Goal: Information Seeking & Learning: Learn about a topic

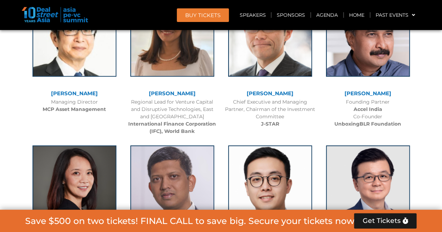
scroll to position [1030, 0]
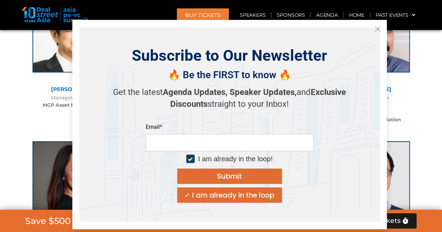
click at [376, 29] on icon "Close" at bounding box center [378, 29] width 6 height 6
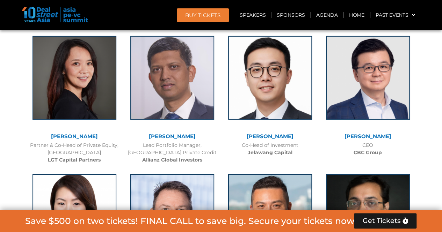
scroll to position [1131, 0]
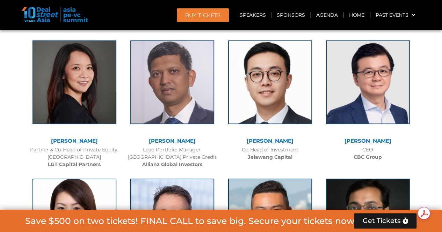
click at [83, 160] on div "Partner & Co-Head of Private Equity, Asia Pacific LGT Capital Partners" at bounding box center [74, 157] width 91 height 22
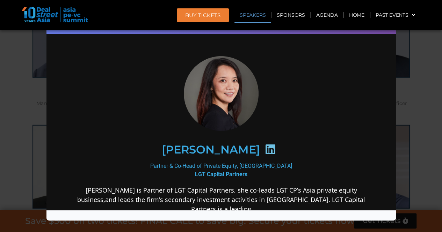
scroll to position [782, 0]
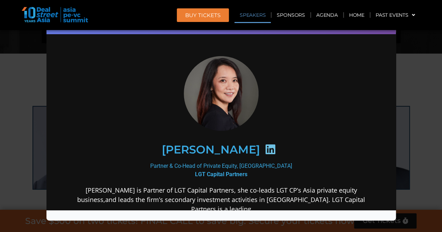
click at [16, 135] on div "Speaker Profile ×" at bounding box center [221, 116] width 442 height 232
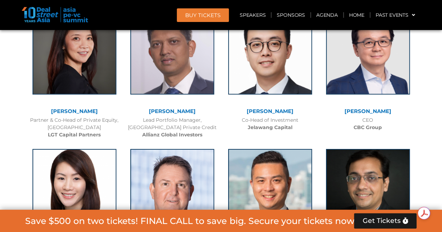
scroll to position [1161, 0]
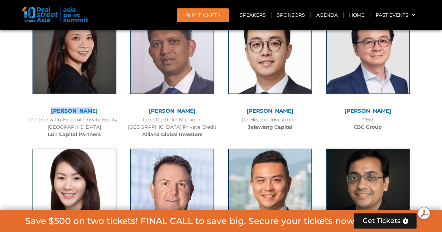
drag, startPoint x: 49, startPoint y: 110, endPoint x: 99, endPoint y: 113, distance: 50.0
click at [99, 113] on div "[PERSON_NAME]" at bounding box center [74, 111] width 91 height 6
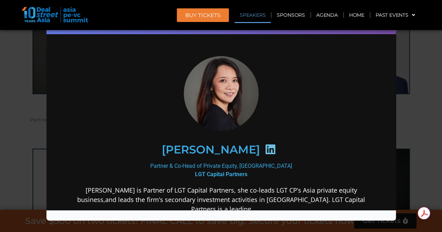
scroll to position [0, 0]
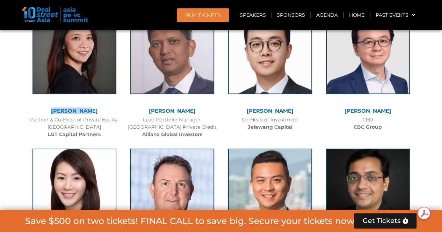
copy link "[PERSON_NAME]"
drag, startPoint x: 26, startPoint y: 118, endPoint x: 117, endPoint y: 118, distance: 91.2
click at [117, 118] on div "[PERSON_NAME] Partner & Co-Head of Private Equity, Asia Pacific LGT Capital Par…" at bounding box center [75, 72] width 98 height 138
copy div "Partner & Co-Head of Private Equity"
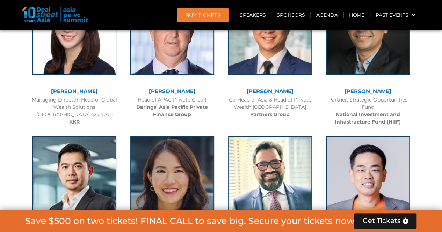
scroll to position [1319, 0]
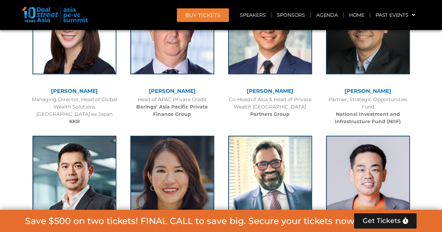
drag, startPoint x: 338, startPoint y: 89, endPoint x: 397, endPoint y: 94, distance: 59.3
click at [397, 94] on div "[PERSON_NAME]" at bounding box center [367, 92] width 91 height 8
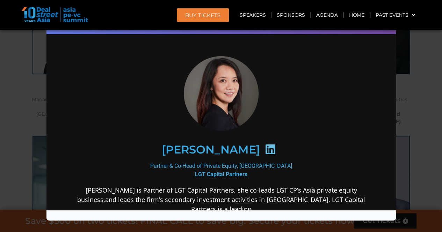
copy link "[PERSON_NAME]"
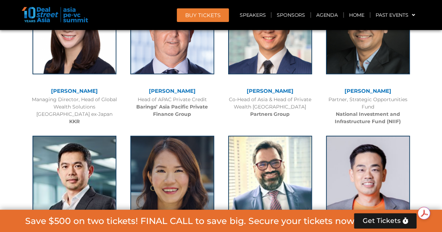
drag, startPoint x: 381, startPoint y: 104, endPoint x: 327, endPoint y: 95, distance: 54.9
click at [327, 96] on div "Partner, Strategic Opportunities Fund National Investment and Infrastructure Fu…" at bounding box center [367, 110] width 91 height 29
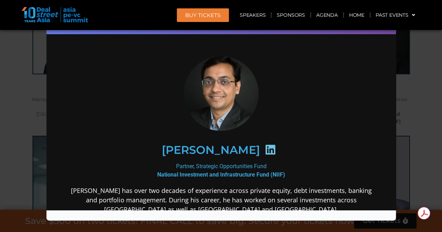
copy div "Partner, Strategic Opportunities Fund"
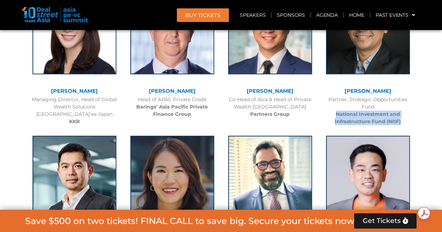
drag, startPoint x: 405, startPoint y: 121, endPoint x: 335, endPoint y: 112, distance: 69.8
click at [335, 112] on div "Partner, Strategic Opportunities Fund National Investment and Infrastructure Fu…" at bounding box center [367, 110] width 91 height 29
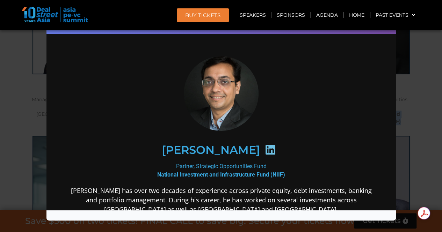
copy b "National Investment and Infrastructure Fund (NIIF)"
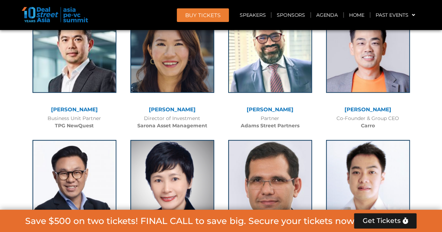
scroll to position [1447, 0]
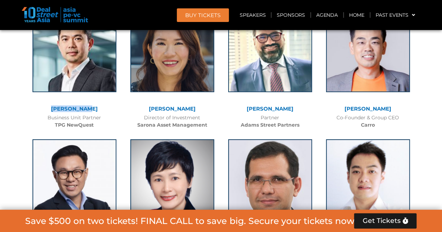
drag, startPoint x: 99, startPoint y: 109, endPoint x: 48, endPoint y: 109, distance: 50.7
click at [48, 109] on div "[PERSON_NAME]" at bounding box center [74, 109] width 91 height 6
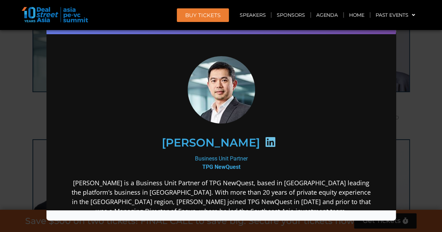
scroll to position [0, 0]
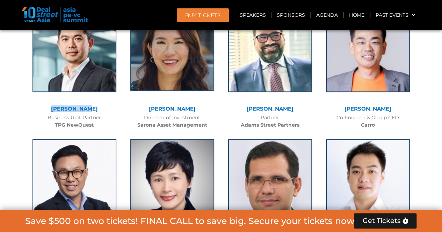
copy link "[PERSON_NAME]"
drag, startPoint x: 43, startPoint y: 117, endPoint x: 103, endPoint y: 115, distance: 60.8
click at [103, 115] on div "Business Unit Partner TPG NewQuest" at bounding box center [74, 121] width 91 height 15
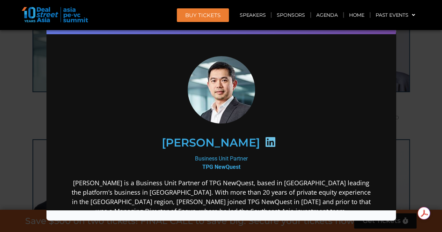
copy div "Business Unit Partner"
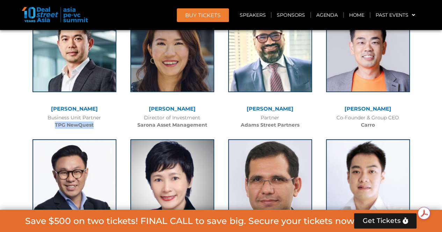
drag, startPoint x: 51, startPoint y: 123, endPoint x: 96, endPoint y: 123, distance: 44.7
click at [96, 123] on div "Business Unit Partner TPG NewQuest" at bounding box center [74, 121] width 91 height 15
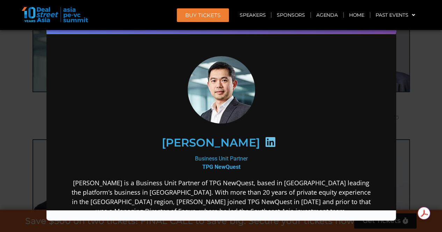
copy b "TPG NewQuest"
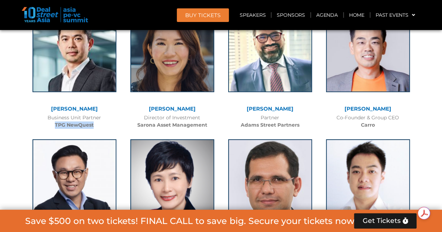
scroll to position [1445, 0]
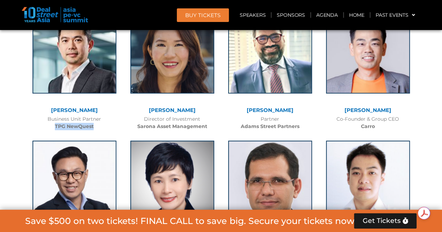
drag, startPoint x: 141, startPoint y: 118, endPoint x: 208, endPoint y: 119, distance: 66.4
click at [208, 119] on div "Director of Investment Sarona Asset Management" at bounding box center [172, 123] width 91 height 15
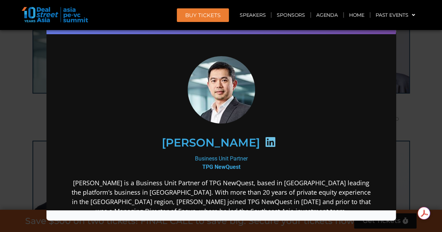
copy div "Director of Investment"
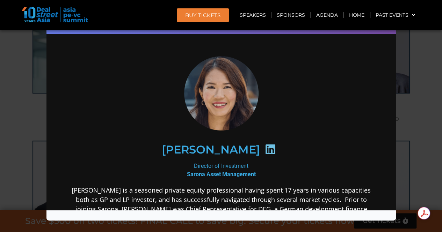
scroll to position [0, 0]
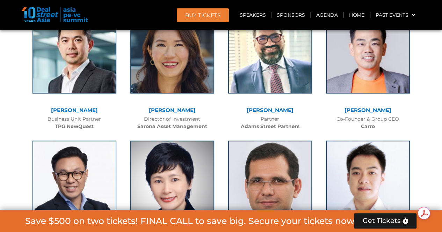
click at [133, 125] on div "Director of Investment Sarona Asset Management" at bounding box center [172, 123] width 91 height 15
drag, startPoint x: 136, startPoint y: 125, endPoint x: 210, endPoint y: 131, distance: 74.3
click at [210, 131] on div "[PERSON_NAME] Director of Investment Sarona Asset Management" at bounding box center [172, 68] width 98 height 131
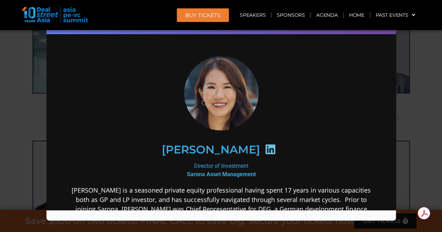
copy b "Sarona Asset Management"
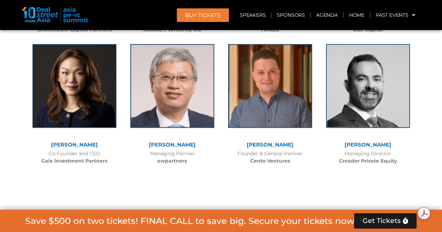
scroll to position [1942, 0]
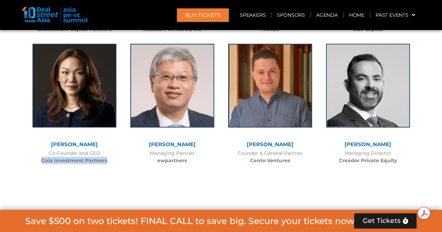
drag, startPoint x: 41, startPoint y: 160, endPoint x: 107, endPoint y: 160, distance: 66.0
click at [107, 160] on div "Co-Founder and CEO Gaia Investment Partners" at bounding box center [74, 157] width 91 height 15
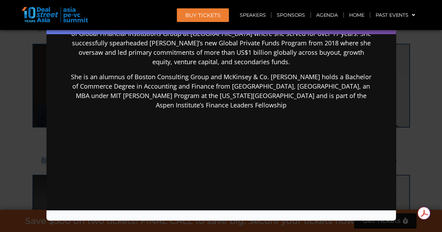
scroll to position [240, 0]
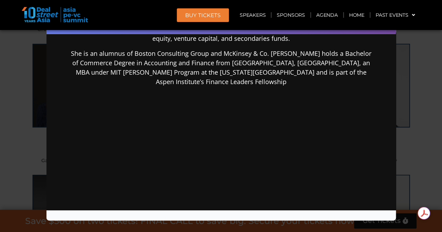
click at [0, 94] on div "Speaker Profile ×" at bounding box center [221, 116] width 442 height 232
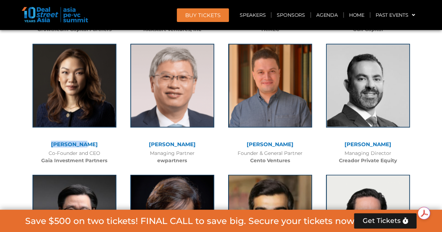
drag, startPoint x: 49, startPoint y: 143, endPoint x: 93, endPoint y: 144, distance: 43.7
click at [93, 144] on div "[PERSON_NAME]" at bounding box center [74, 145] width 91 height 6
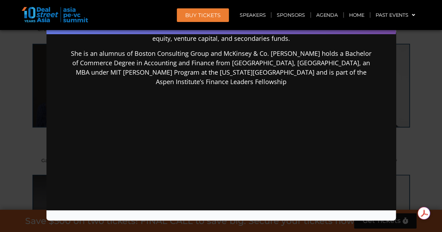
click at [21, 125] on div "Speaker Profile ×" at bounding box center [221, 116] width 442 height 232
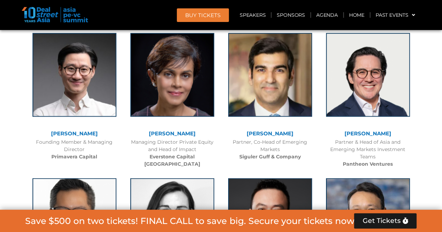
scroll to position [1918, 0]
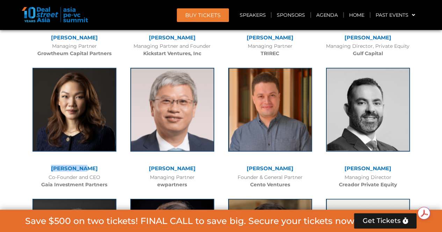
drag, startPoint x: 50, startPoint y: 168, endPoint x: 91, endPoint y: 167, distance: 41.2
click at [91, 167] on div "[PERSON_NAME]" at bounding box center [74, 169] width 91 height 6
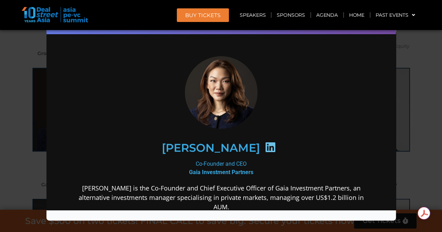
scroll to position [0, 0]
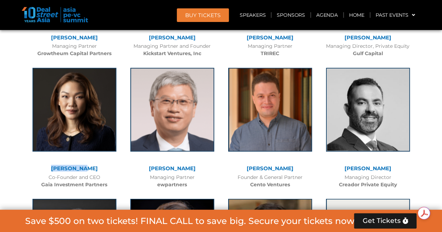
drag, startPoint x: 43, startPoint y: 177, endPoint x: 106, endPoint y: 176, distance: 63.3
click at [106, 176] on div "Co-Founder and CEO Gaia Investment Partners" at bounding box center [74, 181] width 91 height 15
drag, startPoint x: 34, startPoint y: 183, endPoint x: 109, endPoint y: 188, distance: 74.9
click at [109, 188] on div "[PERSON_NAME] Co-Founder and CEO Gaia Investment Partners" at bounding box center [75, 126] width 98 height 131
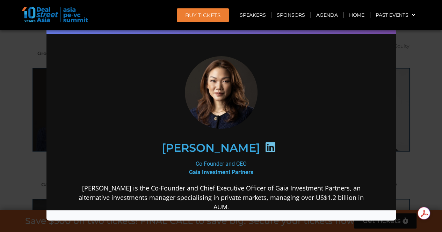
click at [0, 94] on div "Speaker Profile ×" at bounding box center [221, 116] width 442 height 232
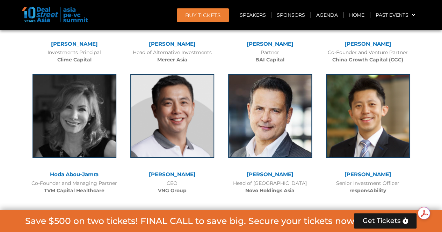
scroll to position [2751, 0]
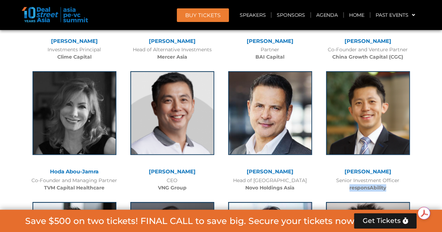
drag, startPoint x: 391, startPoint y: 173, endPoint x: 342, endPoint y: 172, distance: 48.9
click at [342, 177] on div "Senior Investment Officer responsAbility" at bounding box center [367, 184] width 91 height 15
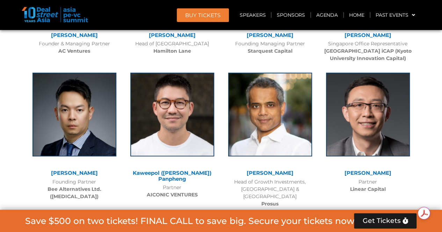
scroll to position [3175, 0]
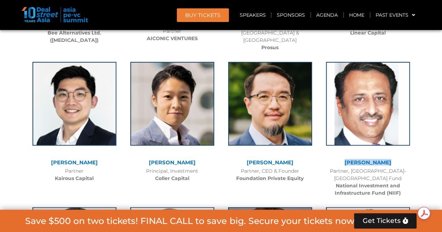
drag, startPoint x: 393, startPoint y: 146, endPoint x: 346, endPoint y: 145, distance: 46.5
click at [346, 160] on div "[PERSON_NAME]" at bounding box center [367, 163] width 91 height 6
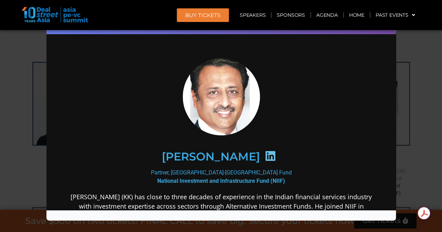
scroll to position [0, 0]
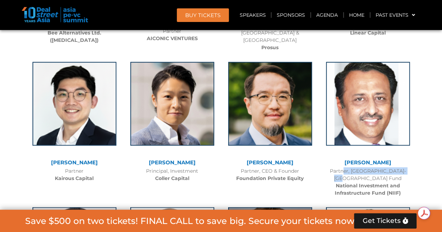
drag, startPoint x: 407, startPoint y: 153, endPoint x: 335, endPoint y: 155, distance: 71.7
click at [335, 167] on div "Partner, [GEOGRAPHIC_DATA]-[GEOGRAPHIC_DATA] Fund National Investment and Infra…" at bounding box center [367, 181] width 91 height 29
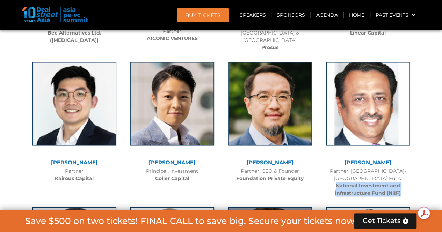
drag, startPoint x: 402, startPoint y: 171, endPoint x: 335, endPoint y: 162, distance: 68.0
click at [335, 167] on div "Partner, [GEOGRAPHIC_DATA]-[GEOGRAPHIC_DATA] Fund National Investment and Infra…" at bounding box center [367, 181] width 91 height 29
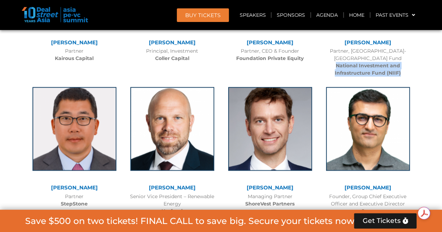
scroll to position [3204, 0]
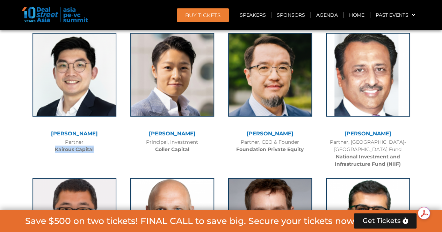
drag, startPoint x: 97, startPoint y: 132, endPoint x: 54, endPoint y: 137, distance: 43.9
click at [54, 138] on div "Partner Kairous Capital" at bounding box center [74, 145] width 91 height 15
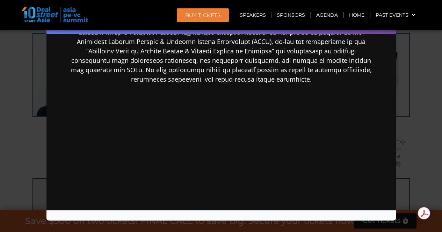
scroll to position [271, 0]
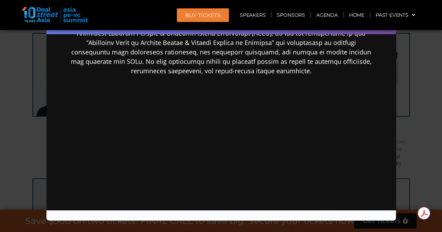
click at [419, 107] on div "Speaker Profile ×" at bounding box center [221, 116] width 442 height 232
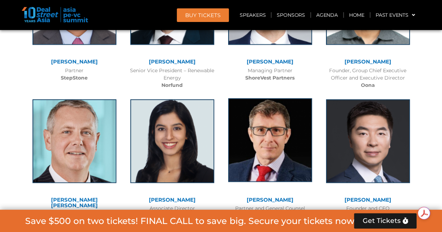
scroll to position [3422, 0]
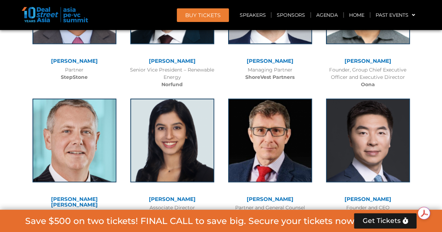
drag, startPoint x: 202, startPoint y: 193, endPoint x: 143, endPoint y: 190, distance: 59.4
click at [143, 204] on div "Associate Director LeapFrog Investments" at bounding box center [172, 211] width 91 height 15
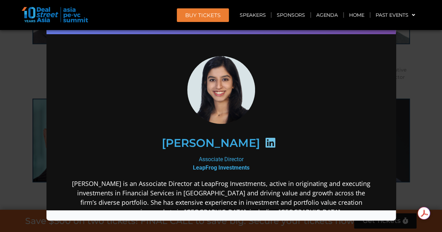
scroll to position [0, 0]
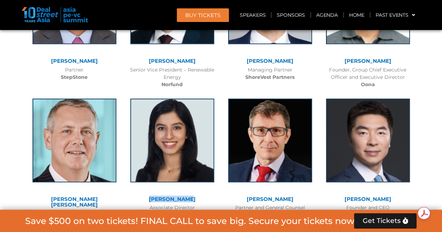
drag, startPoint x: 150, startPoint y: 173, endPoint x: 197, endPoint y: 175, distance: 47.2
click at [197, 175] on div "[PERSON_NAME] Associate Director LeapFrog Investments" at bounding box center [172, 157] width 98 height 131
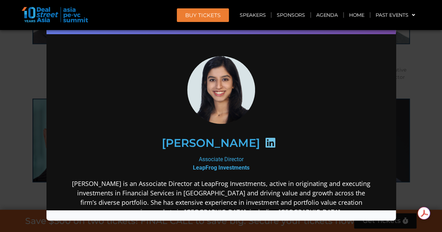
drag, startPoint x: 190, startPoint y: 158, endPoint x: 240, endPoint y: 157, distance: 50.3
click at [240, 157] on div "Associate Director LeapFrog Investments" at bounding box center [221, 163] width 302 height 17
click at [28, 139] on div "Speaker Profile ×" at bounding box center [221, 116] width 442 height 232
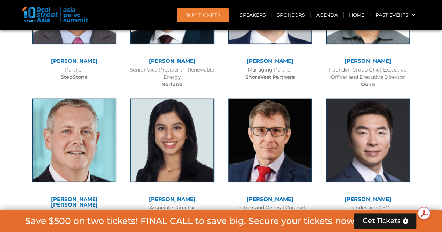
drag, startPoint x: 36, startPoint y: 193, endPoint x: 96, endPoint y: 199, distance: 60.8
click at [96, 210] on div "Partner Copenhagen Infrastructure Partners (CIP)" at bounding box center [74, 221] width 91 height 22
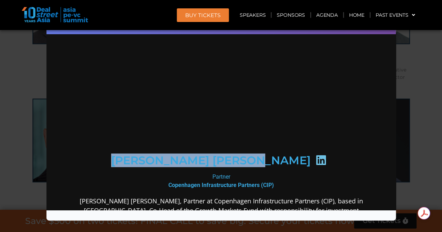
drag, startPoint x: 145, startPoint y: 150, endPoint x: 264, endPoint y: 151, distance: 118.8
click at [264, 151] on div "[PERSON_NAME] [PERSON_NAME]" at bounding box center [221, 161] width 272 height 36
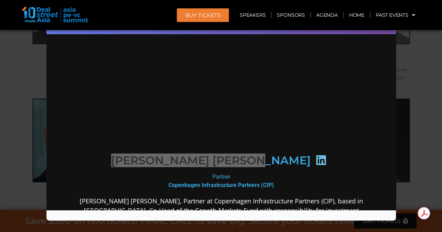
click at [0, 150] on div "Speaker Profile ×" at bounding box center [221, 116] width 442 height 232
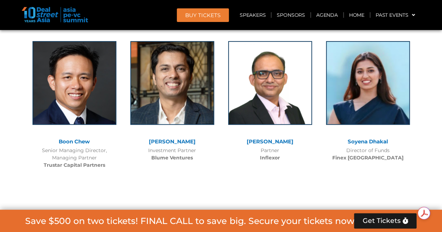
scroll to position [3768, 0]
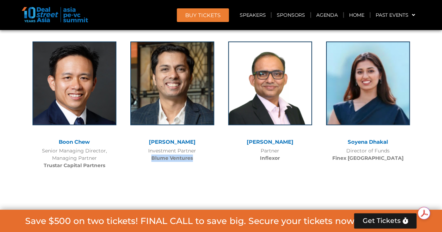
drag, startPoint x: 147, startPoint y: 129, endPoint x: 208, endPoint y: 134, distance: 61.0
click at [208, 134] on div "[PERSON_NAME] Investment Partner [PERSON_NAME] Ventures" at bounding box center [172, 100] width 98 height 131
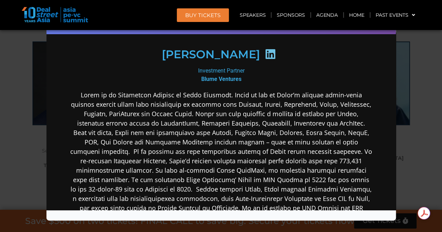
scroll to position [91, 0]
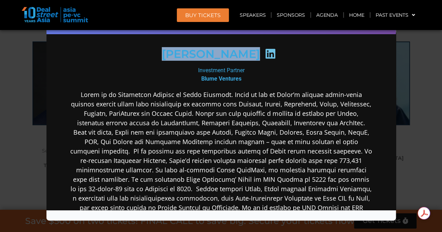
drag, startPoint x: 166, startPoint y: 59, endPoint x: 250, endPoint y: 59, distance: 83.9
click at [250, 59] on div "[PERSON_NAME]" at bounding box center [221, 54] width 272 height 36
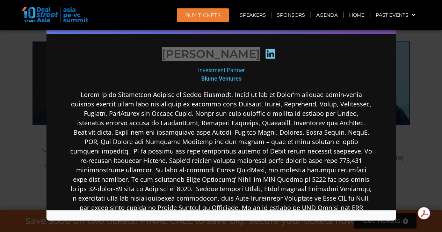
click at [7, 126] on div "Speaker Profile ×" at bounding box center [221, 116] width 442 height 232
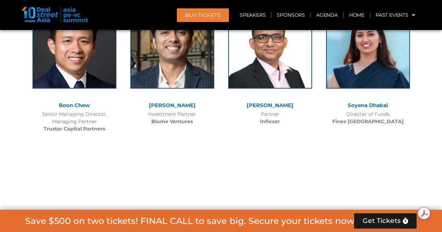
scroll to position [3805, 0]
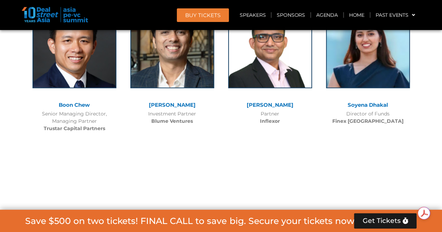
drag, startPoint x: 248, startPoint y: 139, endPoint x: 296, endPoint y: 141, distance: 47.9
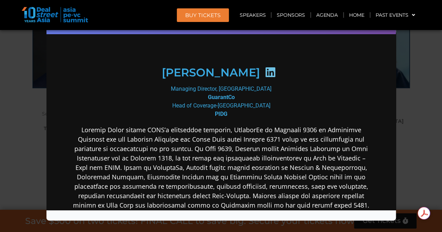
scroll to position [64, 0]
drag, startPoint x: 226, startPoint y: 130, endPoint x: 204, endPoint y: 125, distance: 22.2
click at [204, 119] on div "Managing Director, Asia GuarantCo Head of Coverage-Asia PIDG" at bounding box center [221, 102] width 302 height 34
click at [0, 192] on div "Speaker Profile ×" at bounding box center [221, 116] width 442 height 232
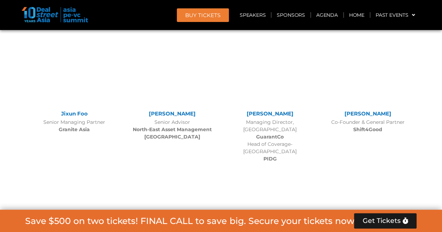
scroll to position [3935, 0]
drag, startPoint x: 302, startPoint y: 96, endPoint x: 237, endPoint y: 96, distance: 65.0
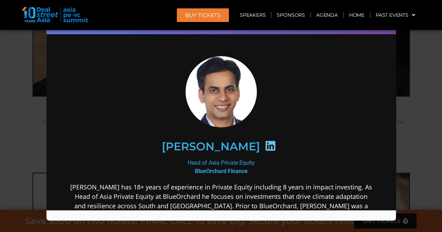
scroll to position [0, 0]
drag, startPoint x: 256, startPoint y: 163, endPoint x: 243, endPoint y: 164, distance: 13.3
click at [243, 164] on div "Head of Asia Private Equity BlueOrchard Finance" at bounding box center [221, 167] width 302 height 17
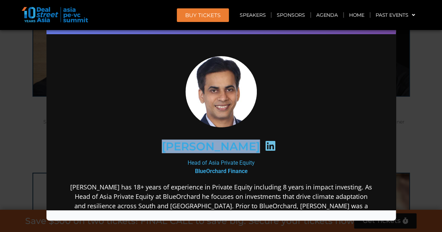
drag, startPoint x: 164, startPoint y: 143, endPoint x: 247, endPoint y: 143, distance: 83.2
click at [247, 143] on div "[PERSON_NAME]" at bounding box center [221, 147] width 272 height 36
drag, startPoint x: 179, startPoint y: 162, endPoint x: 260, endPoint y: 165, distance: 80.8
click at [260, 165] on div "Head of Asia Private Equity BlueOrchard Finance" at bounding box center [221, 167] width 302 height 17
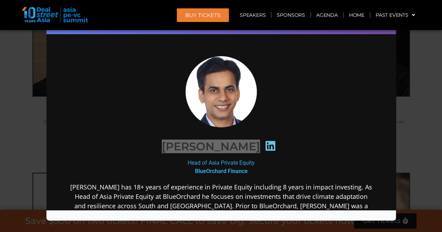
click at [21, 105] on div "Speaker Profile ×" at bounding box center [221, 116] width 442 height 232
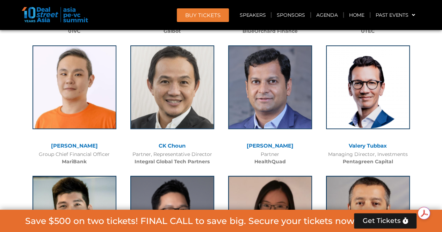
scroll to position [4194, 0]
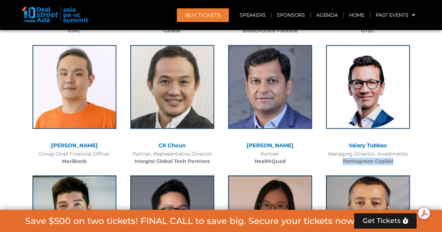
drag, startPoint x: 398, startPoint y: 120, endPoint x: 343, endPoint y: 121, distance: 55.2
click at [343, 151] on div "Managing Director, Investments Pentagreen Capital" at bounding box center [367, 158] width 91 height 15
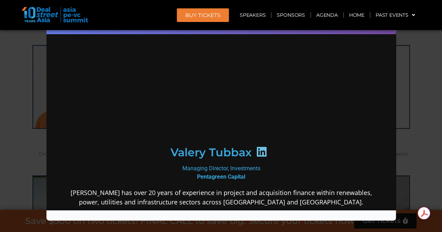
scroll to position [0, 0]
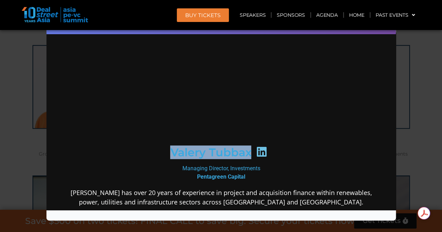
drag, startPoint x: 160, startPoint y: 151, endPoint x: 250, endPoint y: 156, distance: 89.6
click at [250, 156] on div "Valery Tubbax" at bounding box center [221, 153] width 272 height 36
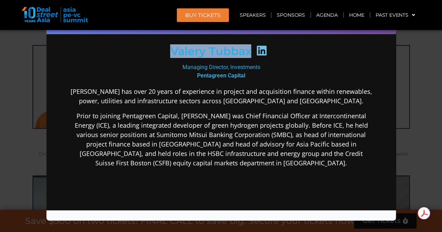
scroll to position [102, 0]
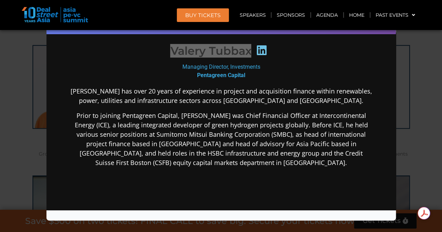
click at [428, 81] on div "Speaker Profile ×" at bounding box center [221, 116] width 442 height 232
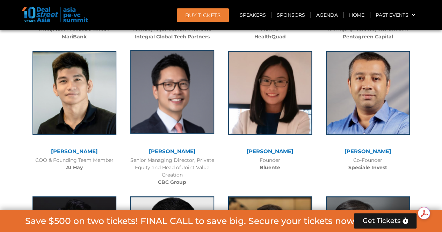
scroll to position [4320, 0]
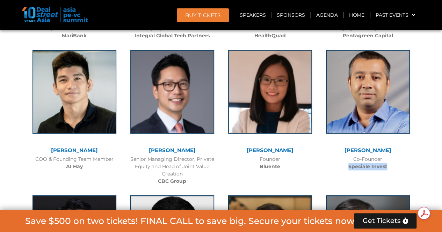
drag, startPoint x: 394, startPoint y: 122, endPoint x: 344, endPoint y: 121, distance: 50.7
click at [344, 156] on div "Co-Founder Speciale Invest" at bounding box center [367, 163] width 91 height 15
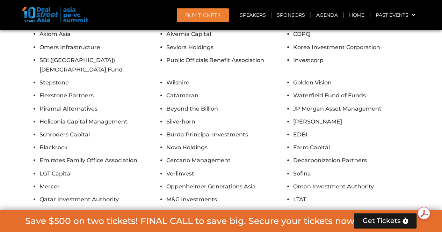
scroll to position [6392, 0]
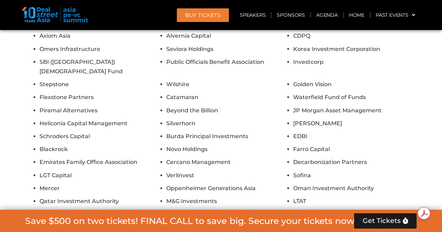
click at [220, 226] on button "Show All Firms" at bounding box center [221, 233] width 56 height 15
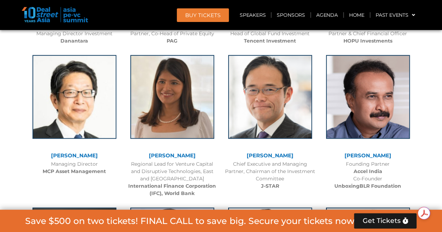
scroll to position [964, 0]
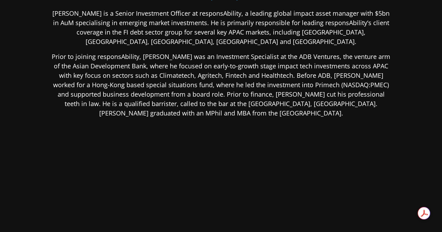
scroll to position [135, 0]
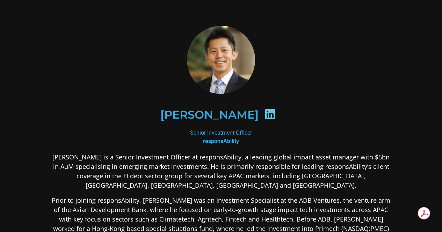
click at [264, 118] on icon at bounding box center [269, 114] width 11 height 11
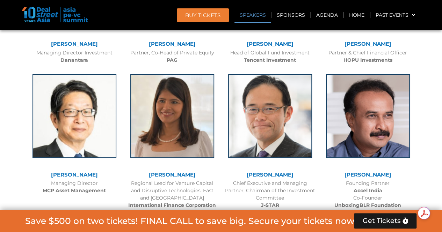
scroll to position [967, 0]
